Goal: Information Seeking & Learning: Learn about a topic

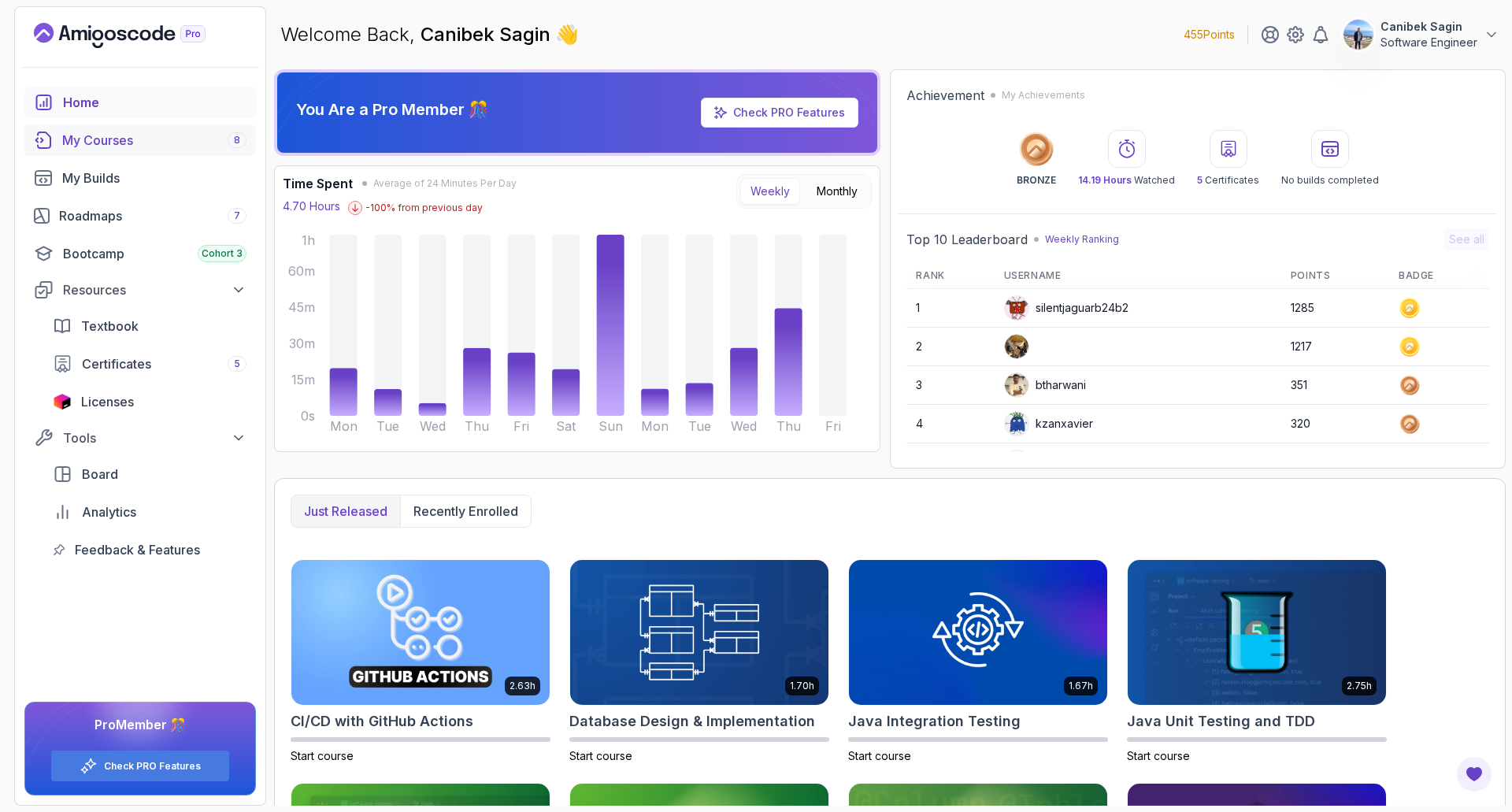
click at [107, 138] on div "My Courses 8" at bounding box center [154, 139] width 184 height 19
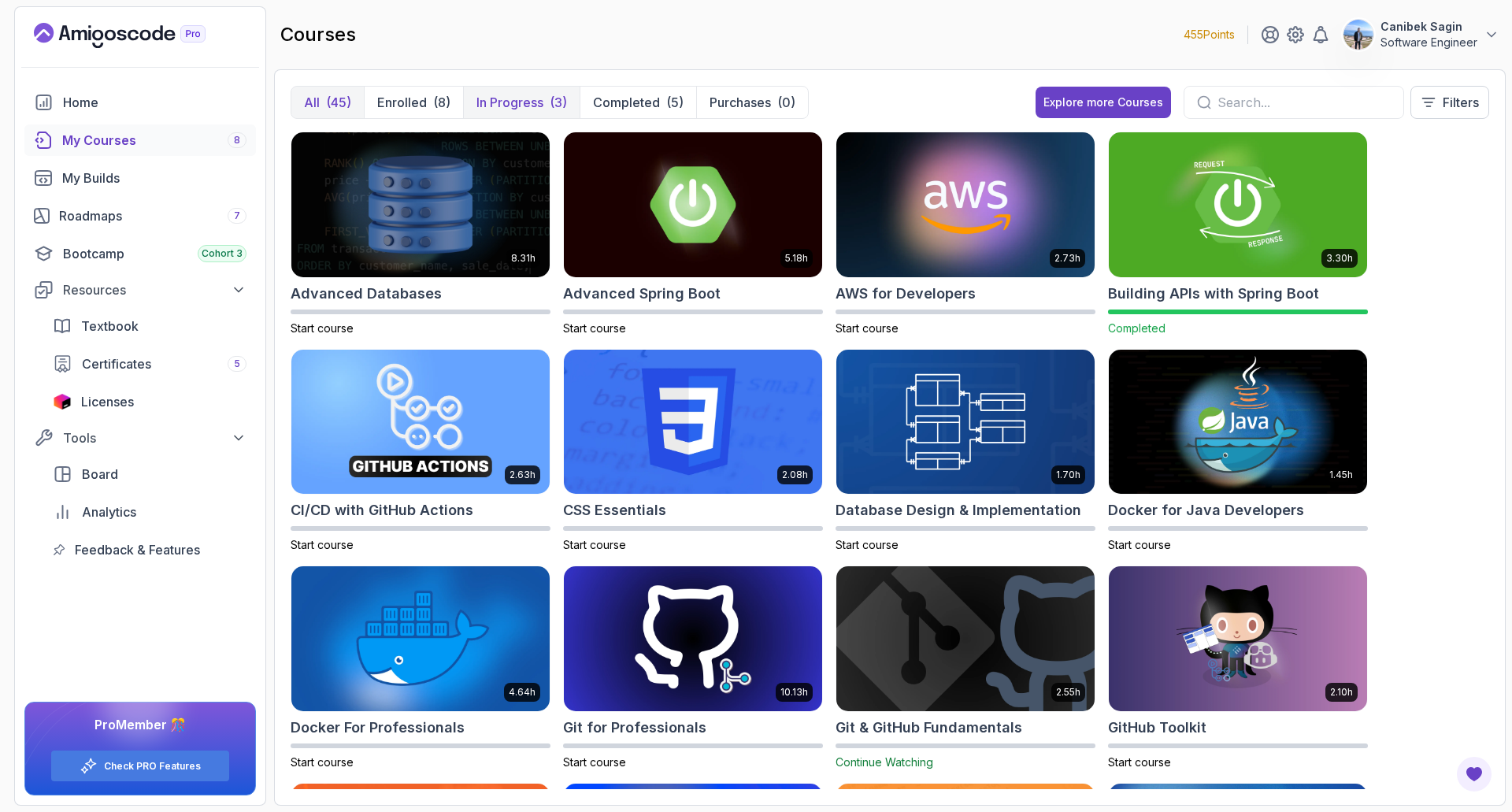
click at [511, 105] on p "In Progress" at bounding box center [509, 101] width 67 height 19
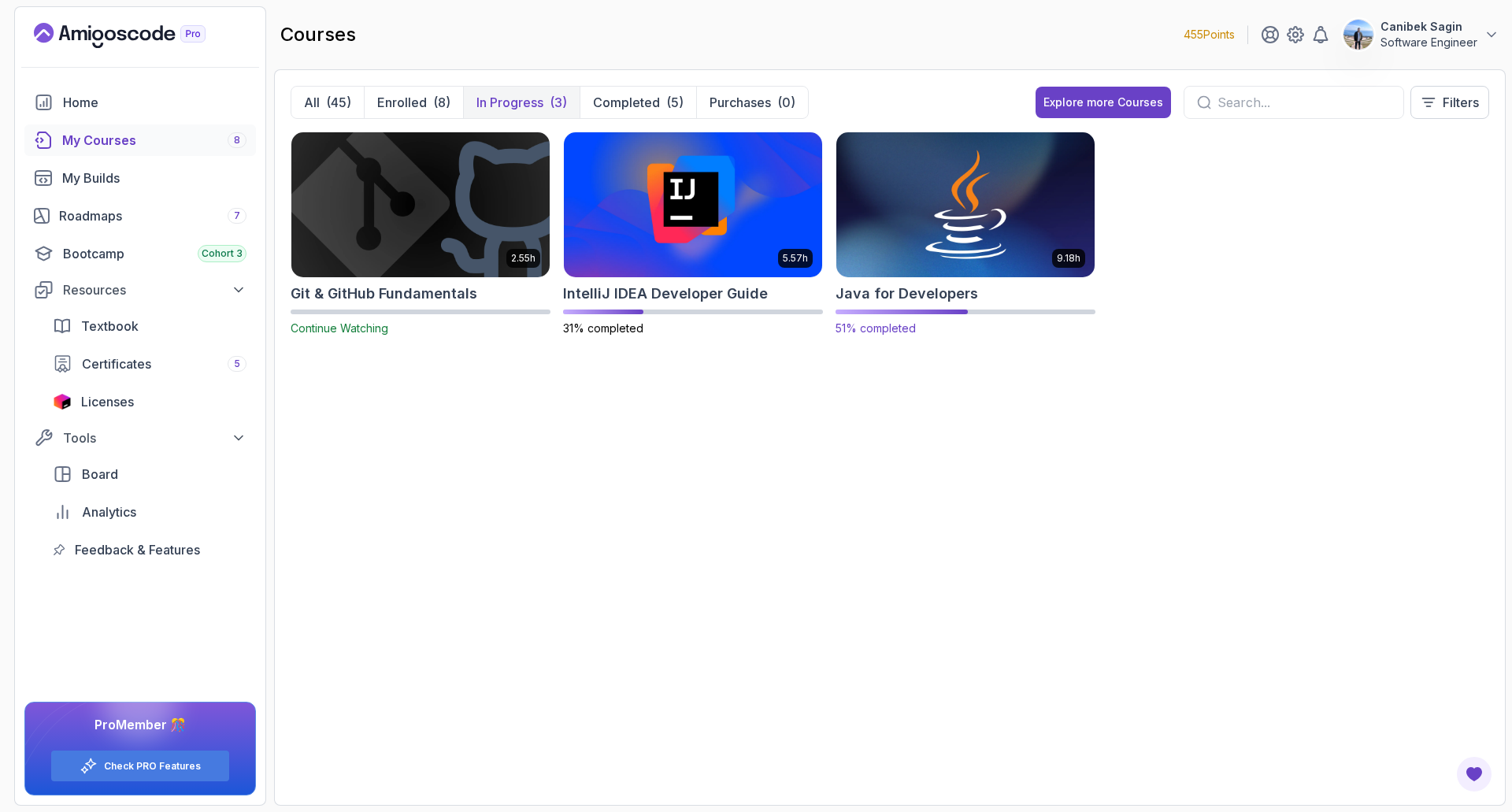
click at [911, 293] on h2 "Java for Developers" at bounding box center [906, 293] width 142 height 22
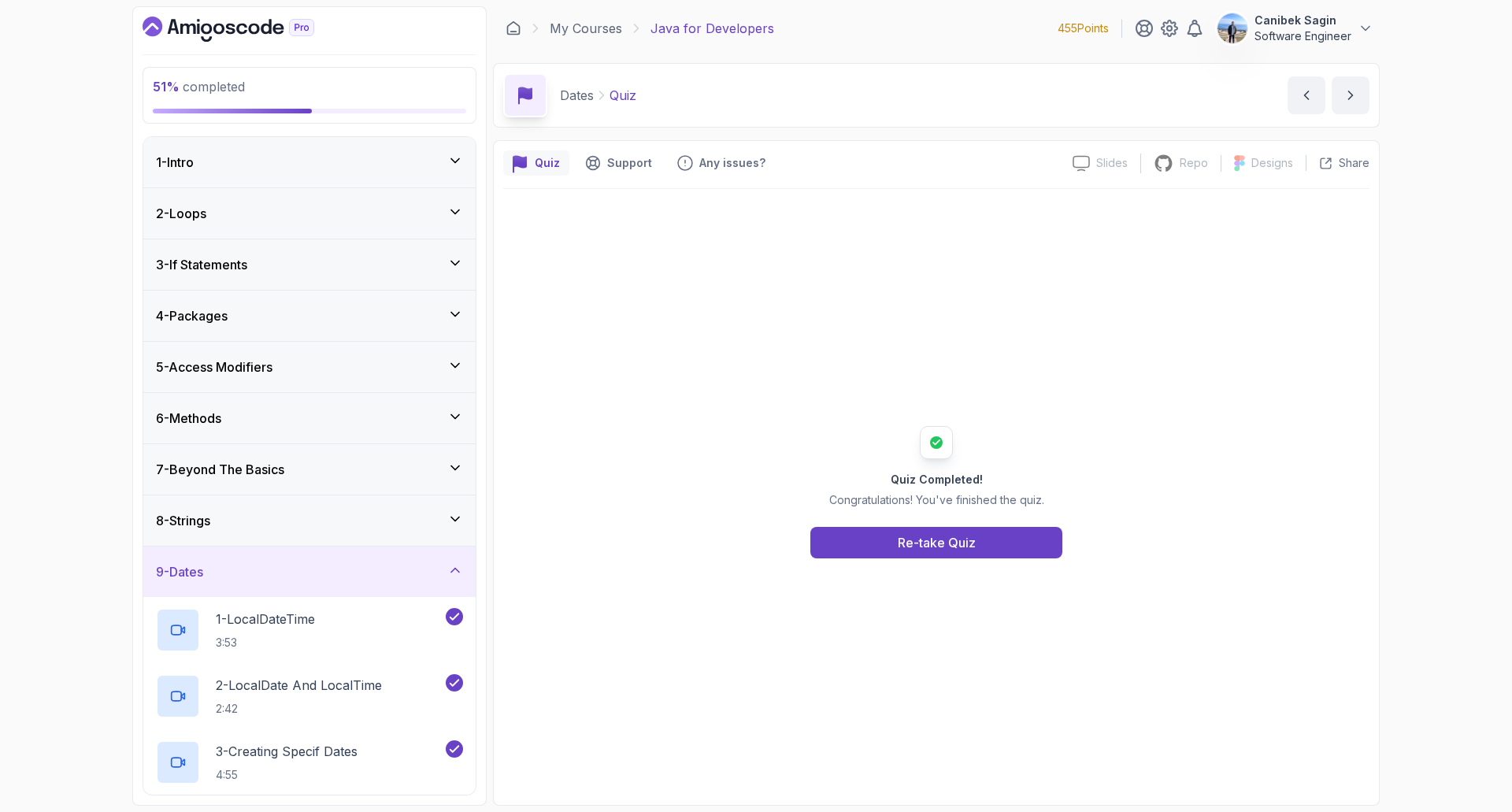
click at [323, 579] on div "9 - Dates" at bounding box center [310, 571] width 307 height 19
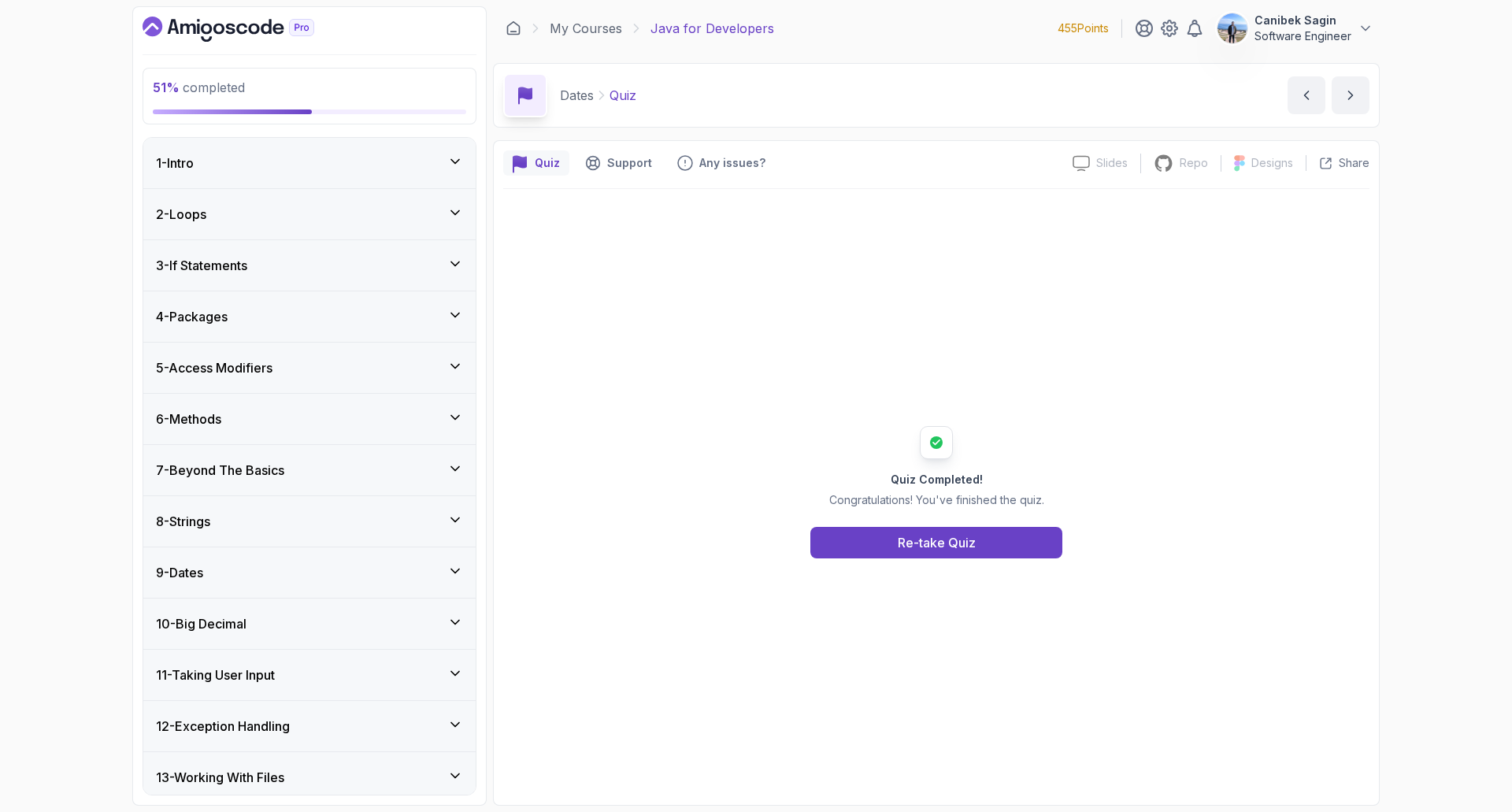
click at [300, 684] on div "11 - Taking User Input" at bounding box center [309, 674] width 332 height 51
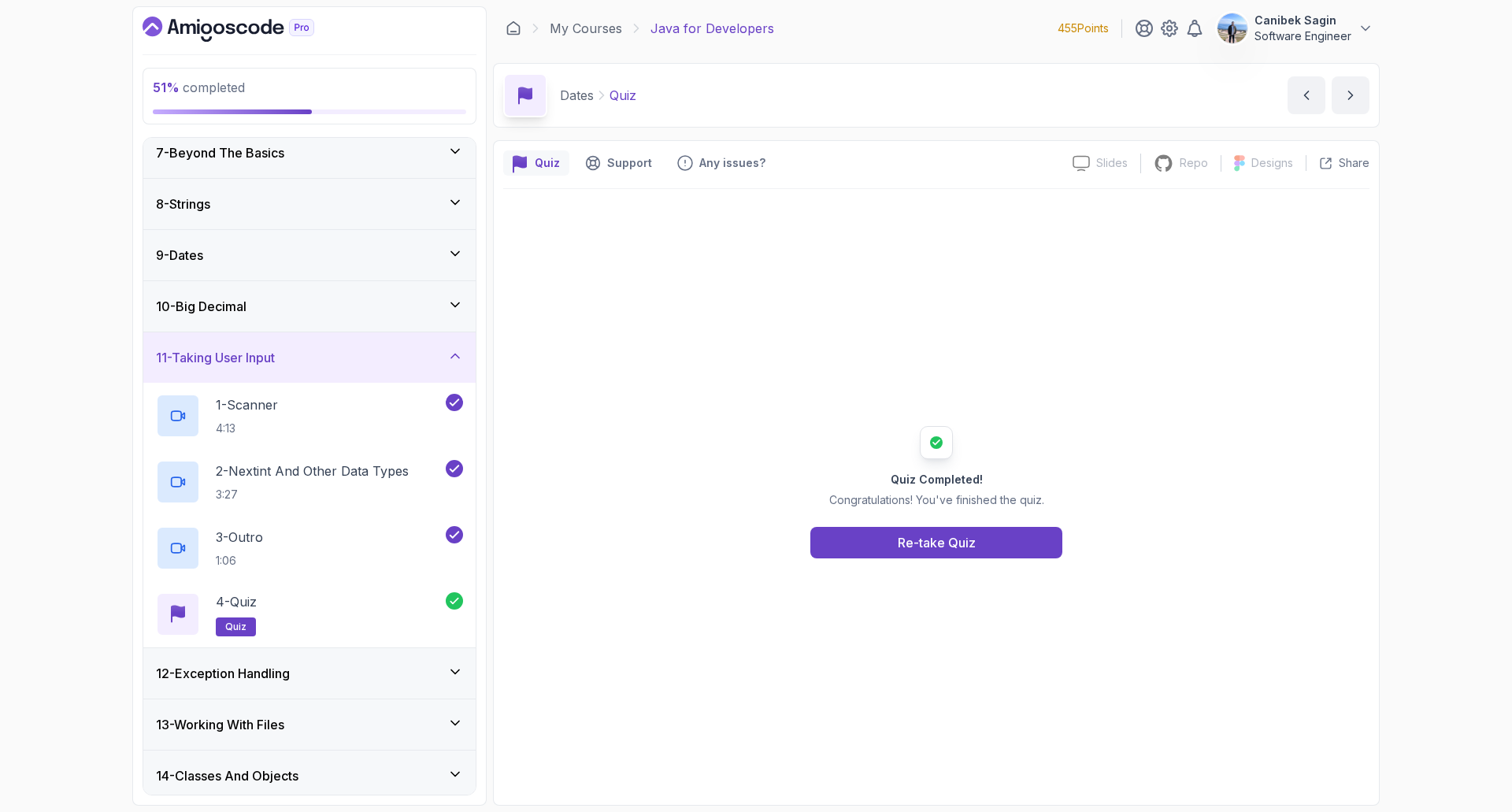
scroll to position [394, 0]
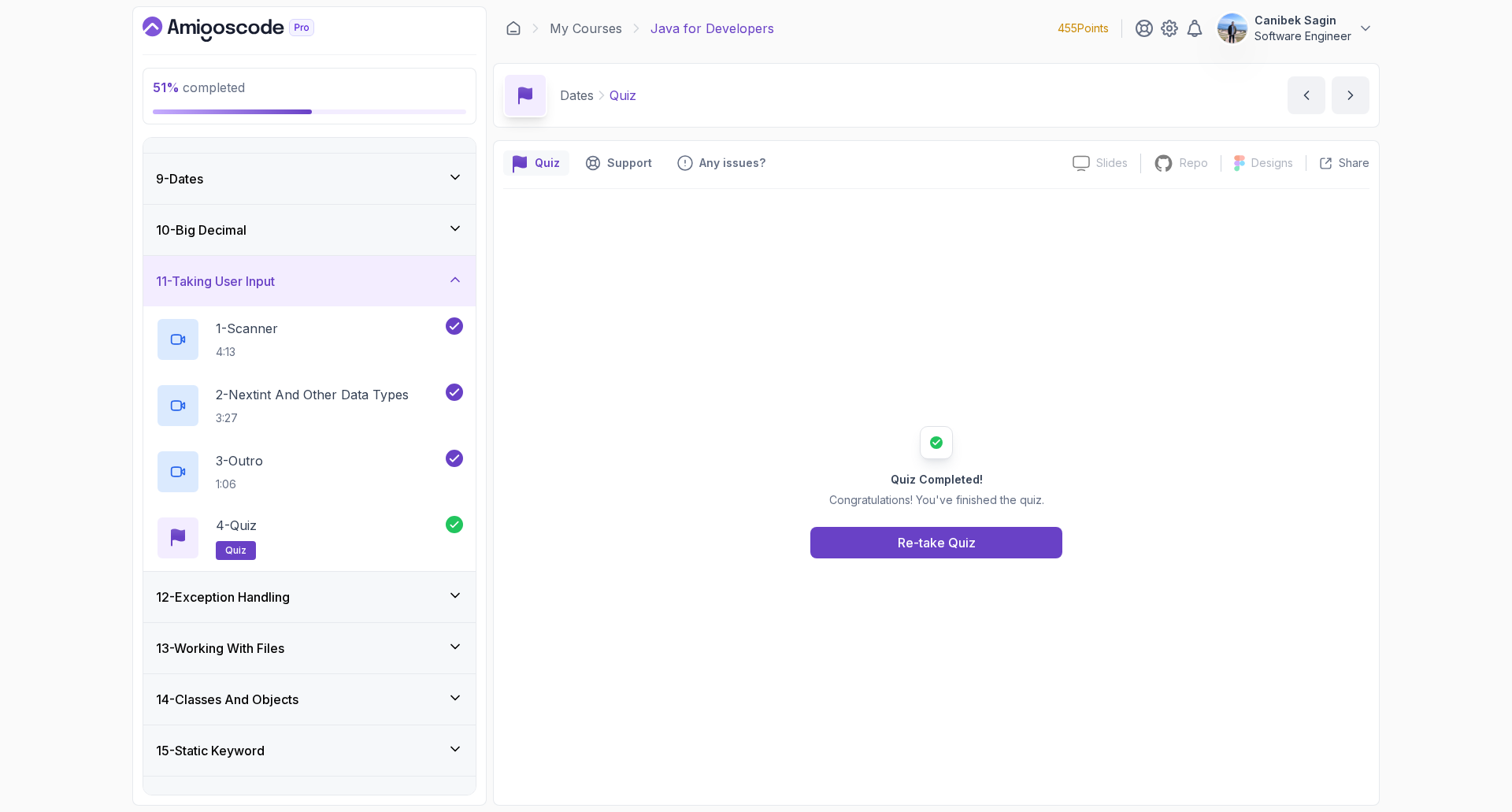
click at [289, 599] on h3 "12 - Exception Handling" at bounding box center [223, 596] width 134 height 19
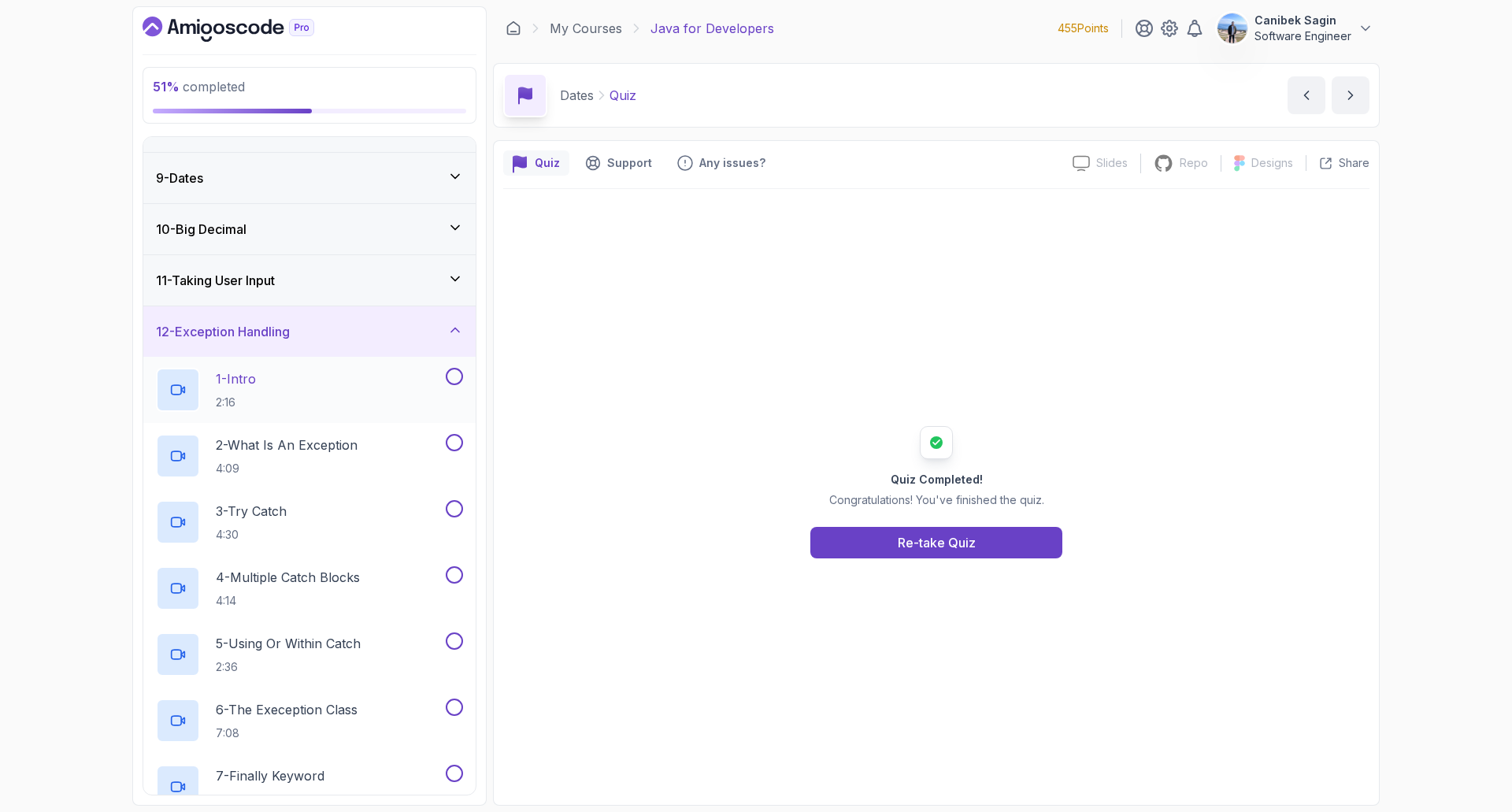
click at [282, 389] on div "1 - Intro 2:16" at bounding box center [299, 390] width 286 height 44
